Goal: Navigation & Orientation: Find specific page/section

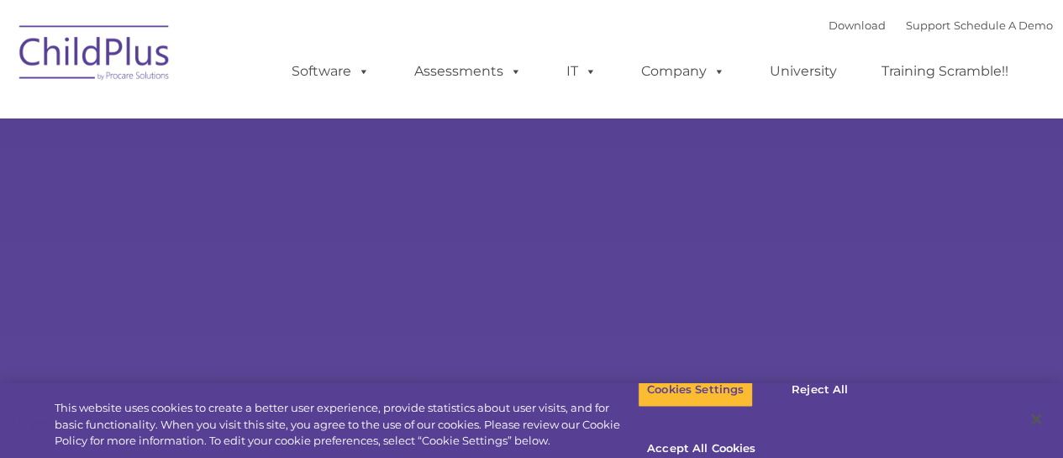
type input ""
select select "MEDIUM"
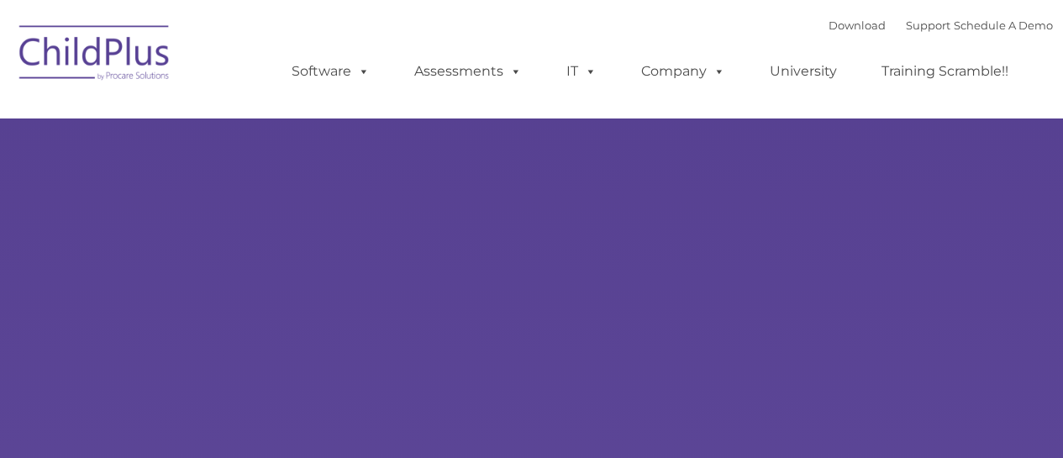
type input ""
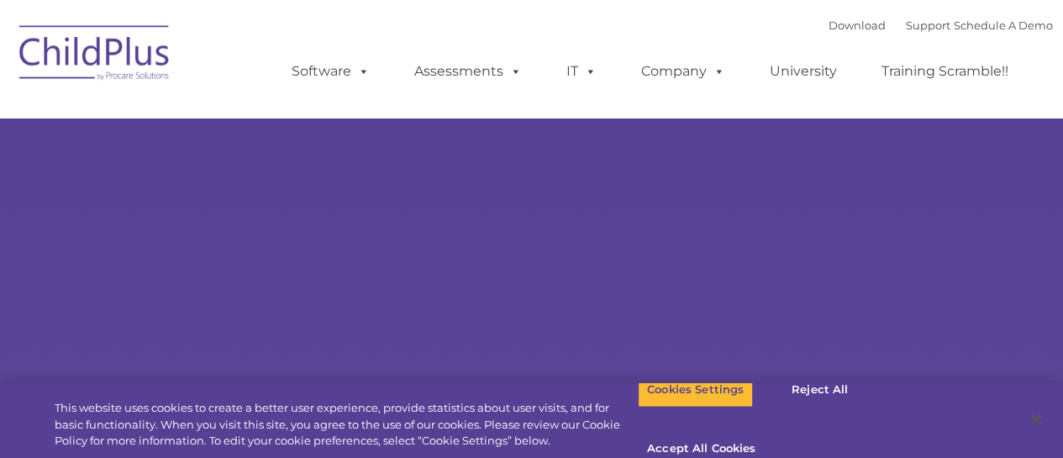
select select "MEDIUM"
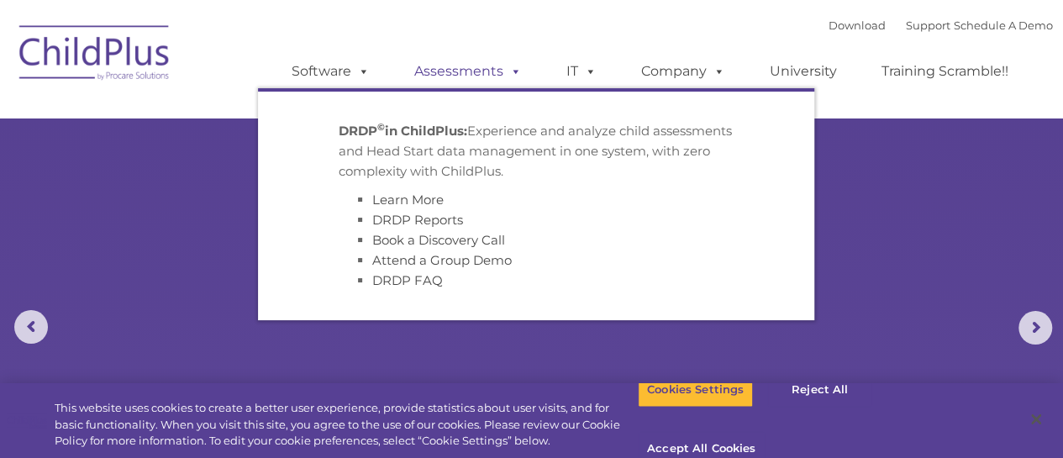
click at [506, 71] on span at bounding box center [512, 71] width 18 height 16
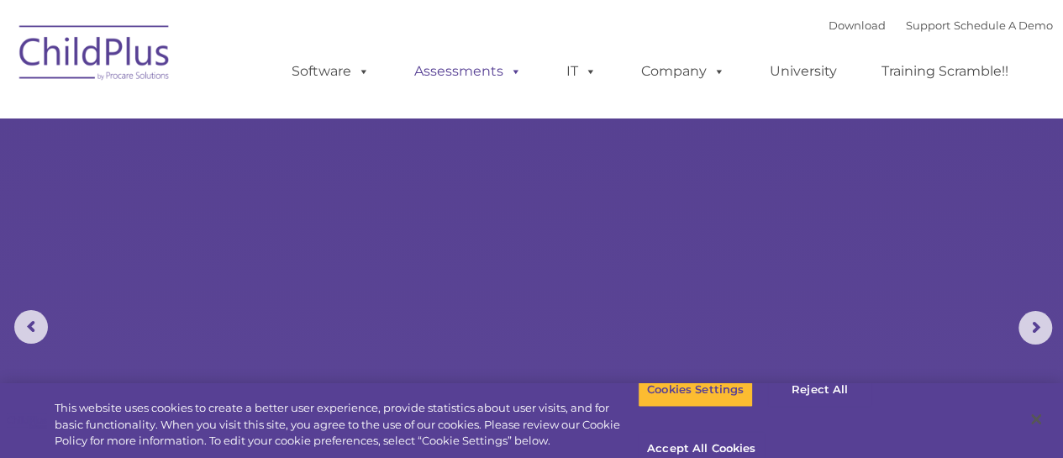
click at [506, 71] on span at bounding box center [512, 71] width 18 height 16
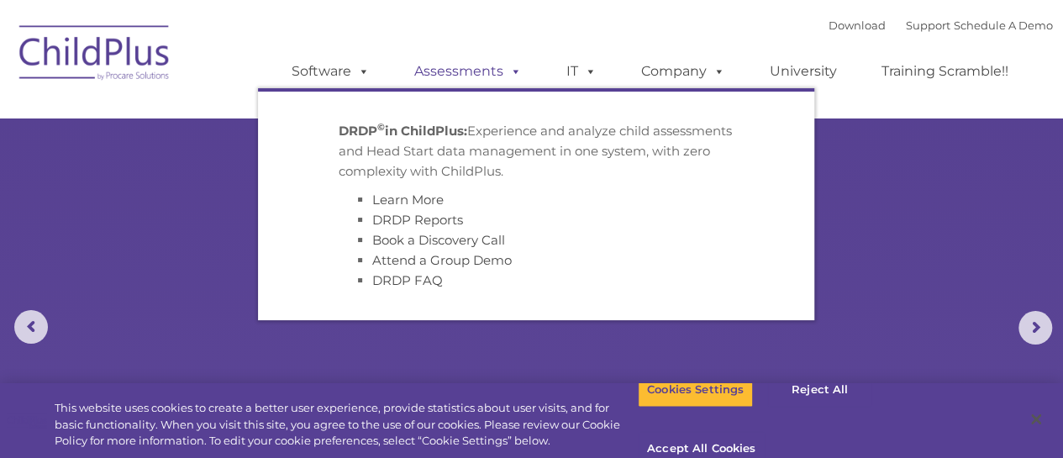
click at [487, 63] on link "Assessments" at bounding box center [467, 72] width 141 height 34
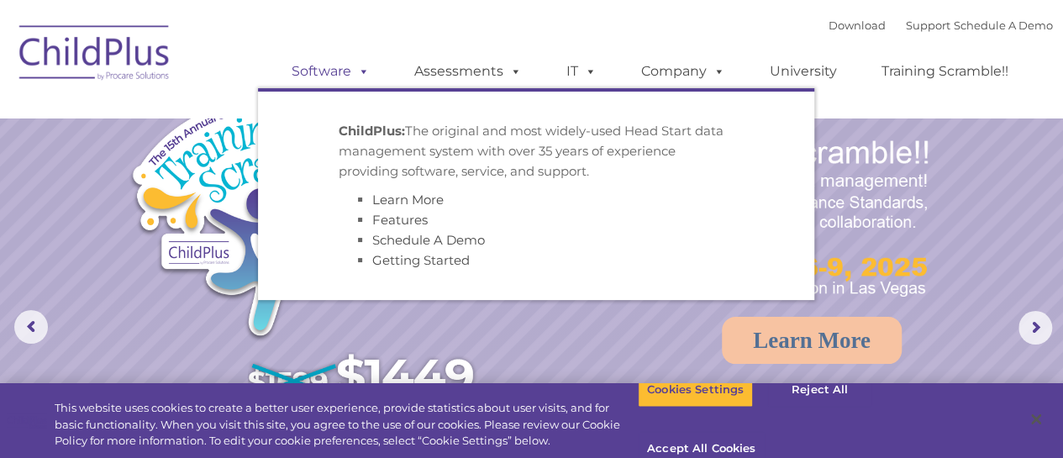
click at [349, 70] on link "Software" at bounding box center [331, 72] width 112 height 34
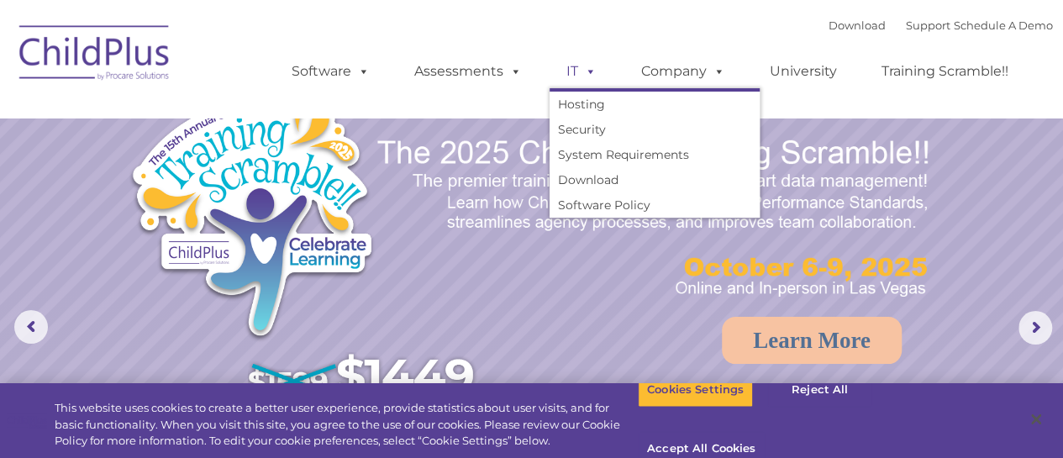
click at [600, 61] on link "IT" at bounding box center [581, 72] width 64 height 34
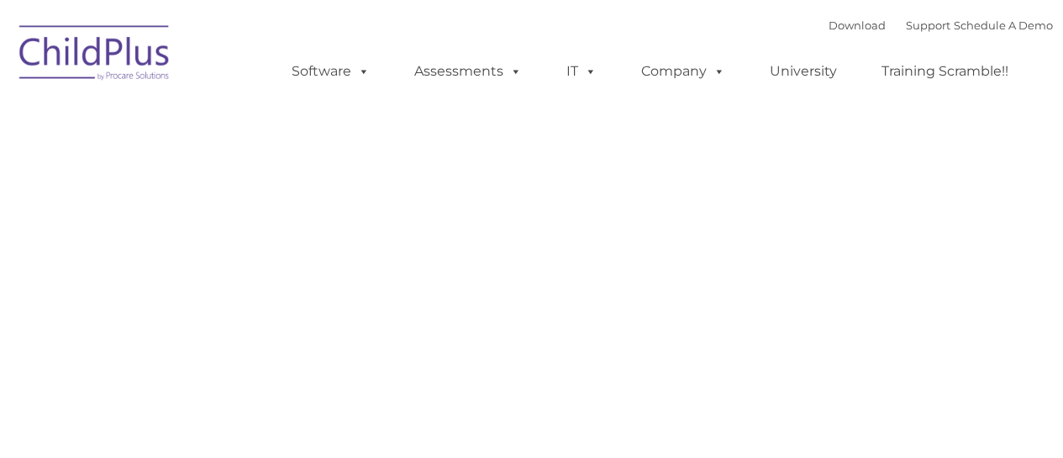
type input ""
